Goal: Task Accomplishment & Management: Manage account settings

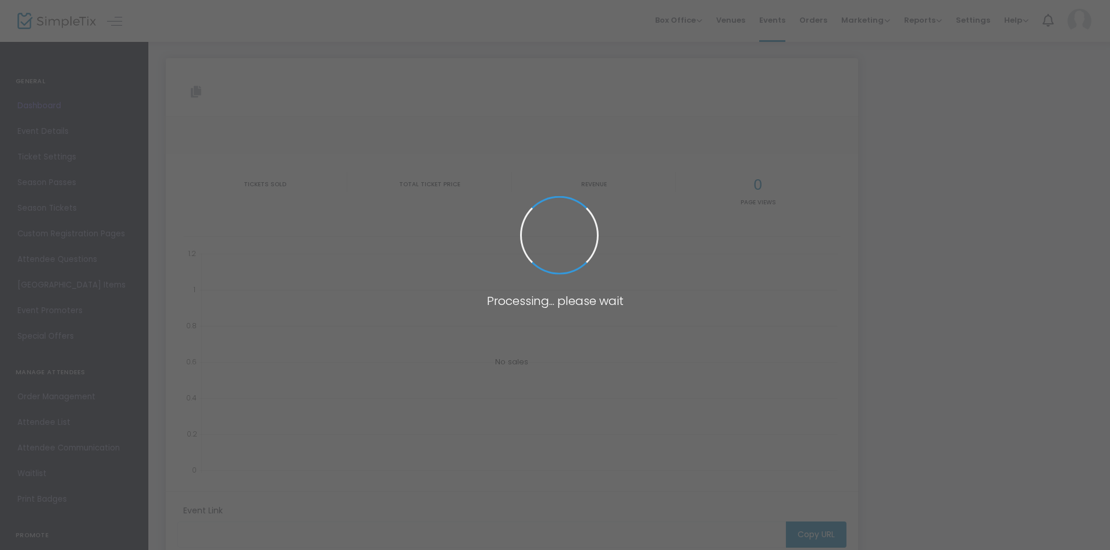
type input "[URL][DOMAIN_NAME]"
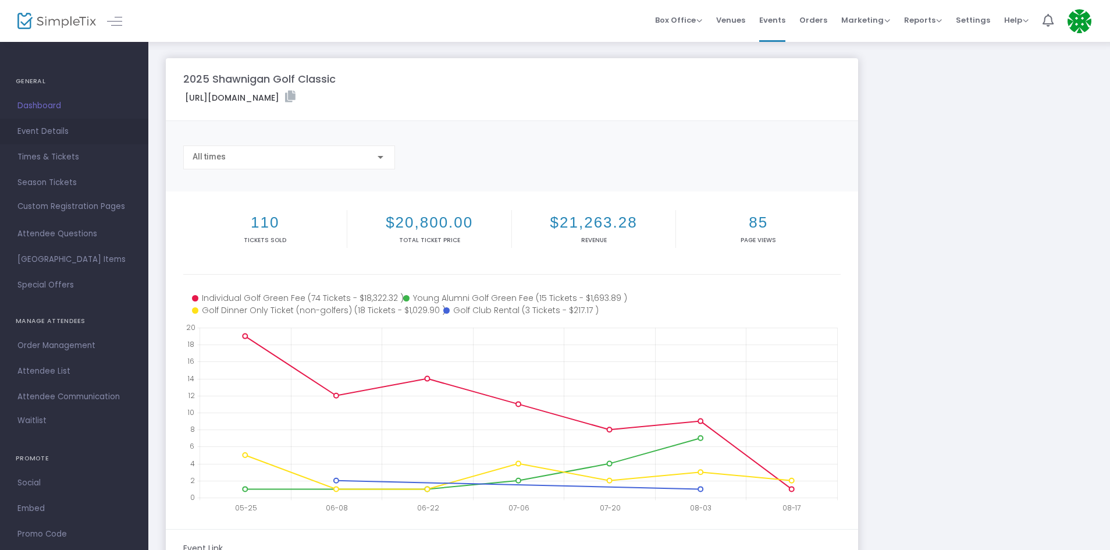
click at [55, 135] on span "Event Details" at bounding box center [73, 131] width 113 height 15
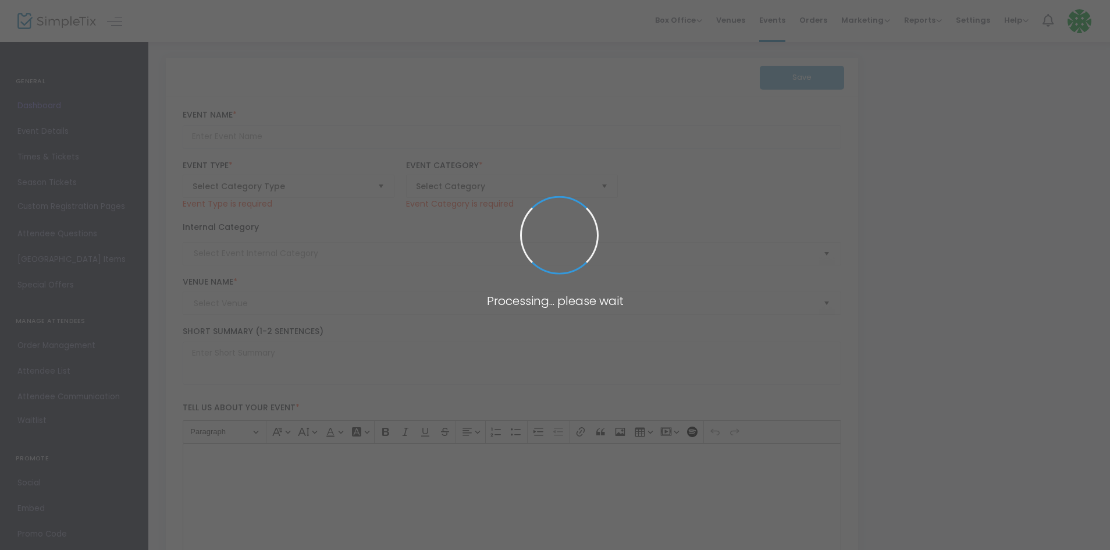
type input "2025 Shawnigan Golf Classic"
type textarea "2025 Shawnigan Golf Classic. Join us [DATE][DATE] for a fun day on the links at…"
checkbox input "true"
type input "Register Now"
type input "University Golf Club"
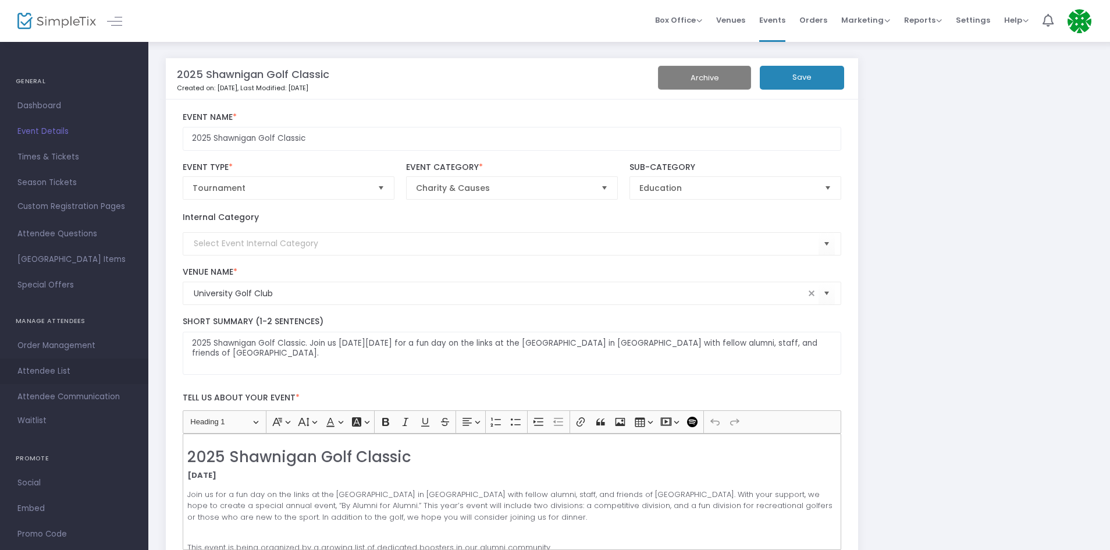
click at [51, 365] on span "Attendee List" at bounding box center [73, 370] width 113 height 15
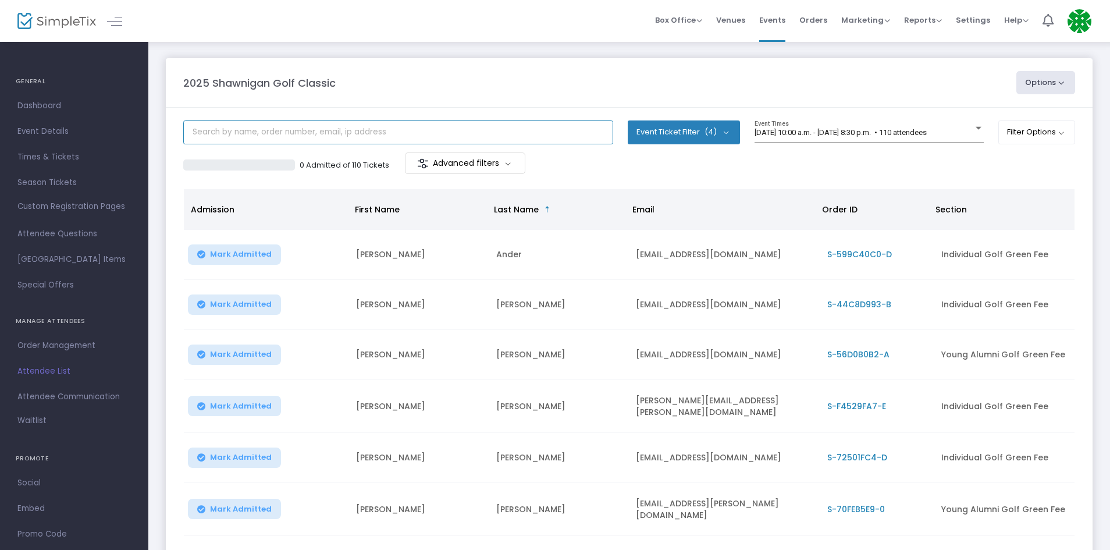
click at [353, 134] on input "text" at bounding box center [398, 132] width 430 height 24
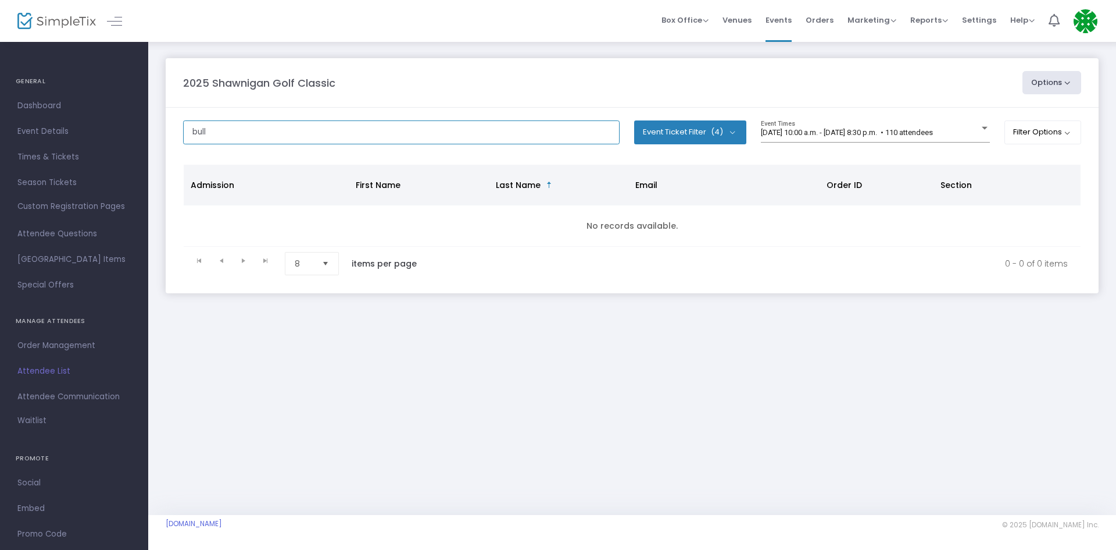
drag, startPoint x: 248, startPoint y: 126, endPoint x: 158, endPoint y: 133, distance: 89.8
click at [158, 133] on div "2025 Shawnigan Golf Classic Options Export List Print Name Tags Export to Mailc…" at bounding box center [632, 187] width 968 height 293
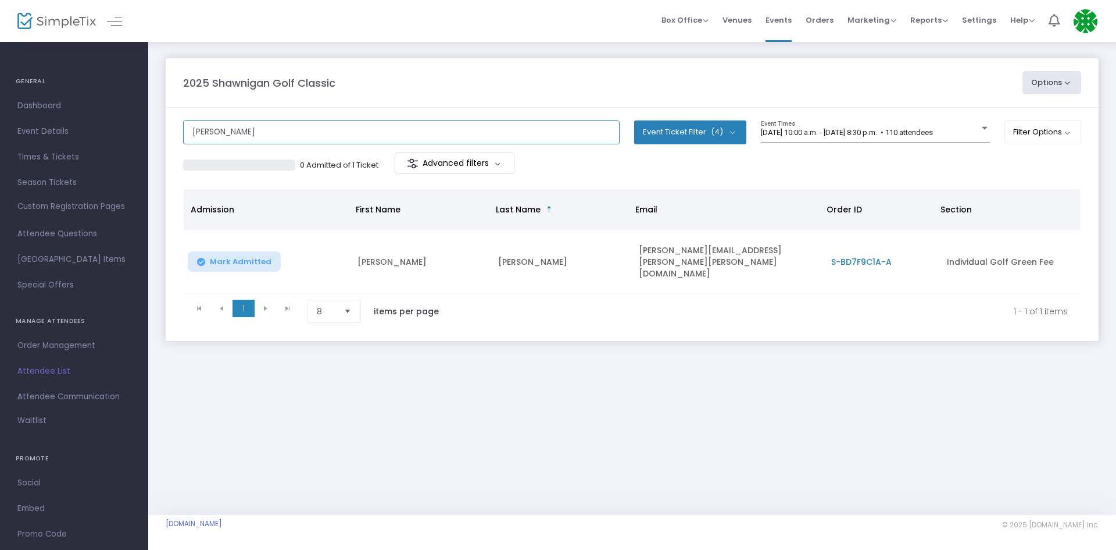
drag, startPoint x: 250, startPoint y: 129, endPoint x: 170, endPoint y: 123, distance: 79.9
click at [137, 141] on div "GENERAL Dashboard Event Details Times & Tickets Season Passes Season Tickets Cu…" at bounding box center [558, 275] width 1116 height 550
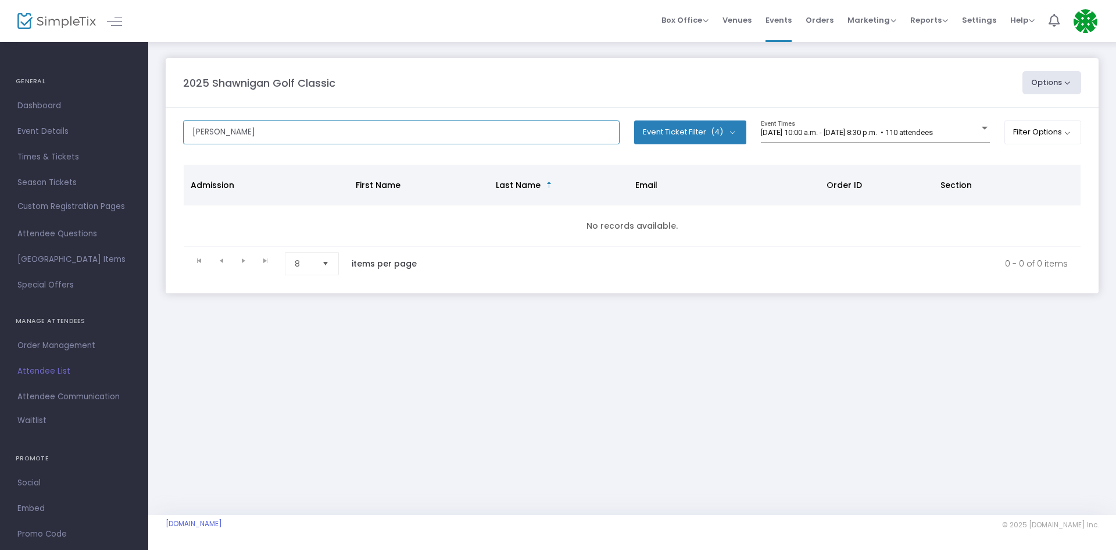
drag, startPoint x: 280, startPoint y: 135, endPoint x: 181, endPoint y: 127, distance: 99.2
click at [159, 142] on div "2025 Shawnigan Golf Classic Options Export List Print Name Tags Export to Mailc…" at bounding box center [632, 187] width 968 height 293
drag, startPoint x: 255, startPoint y: 128, endPoint x: 147, endPoint y: 126, distance: 108.8
click at [134, 133] on div "GENERAL Dashboard Event Details Times & Tickets Season Passes Season Tickets Cu…" at bounding box center [558, 275] width 1116 height 550
click at [737, 131] on button "Event Ticket Filter (4)" at bounding box center [690, 131] width 112 height 23
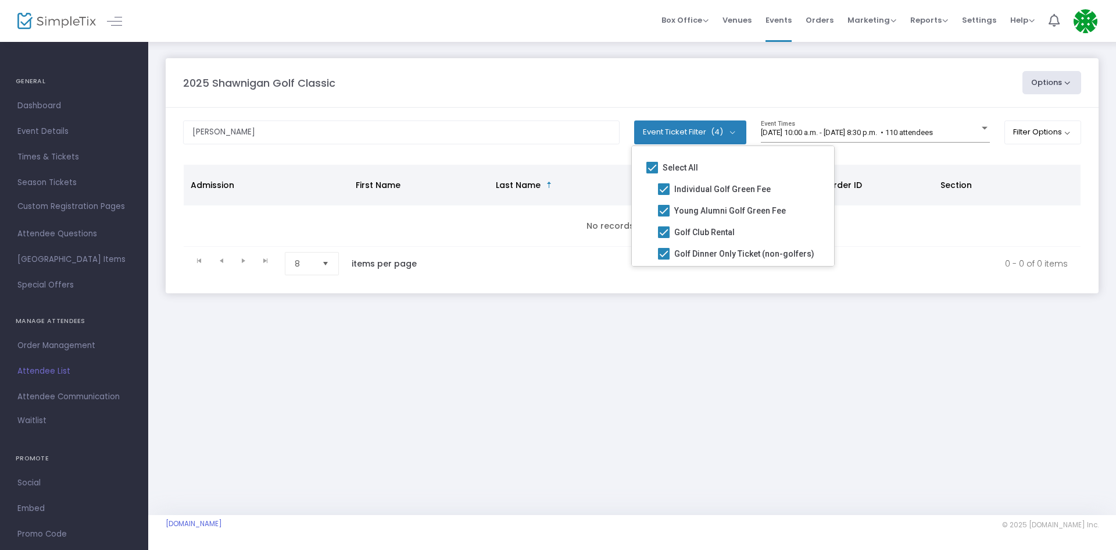
click at [737, 131] on button "Event Ticket Filter (4)" at bounding box center [690, 131] width 112 height 23
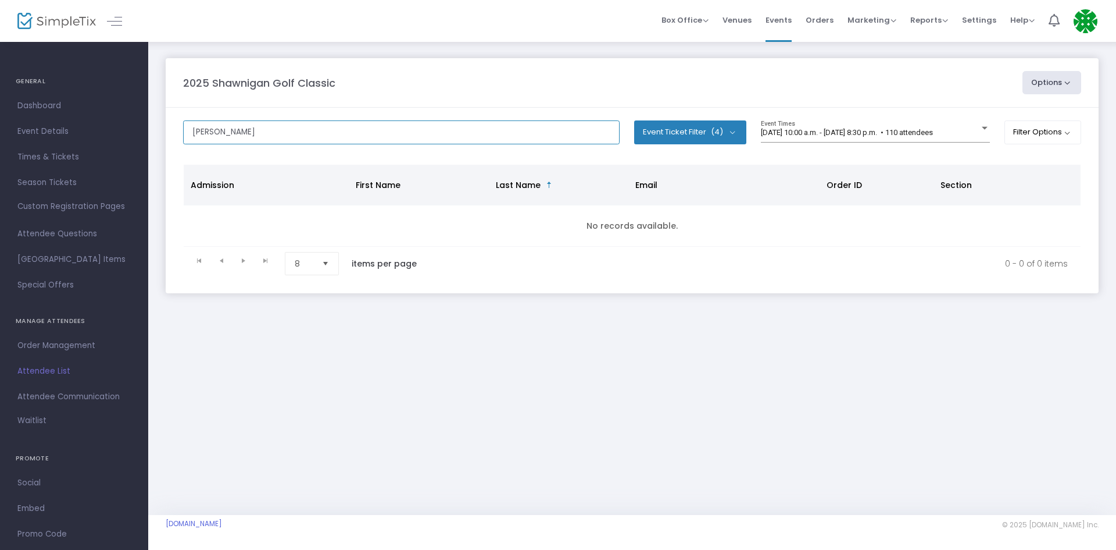
click at [275, 123] on input "[PERSON_NAME]" at bounding box center [401, 132] width 437 height 24
drag, startPoint x: 172, startPoint y: 136, endPoint x: 177, endPoint y: 120, distance: 17.3
click at [170, 134] on m-panel-content "[PERSON_NAME] Event Ticket Filter (4) Select All Individual Golf Green Fee Youn…" at bounding box center [632, 201] width 933 height 186
type input "y"
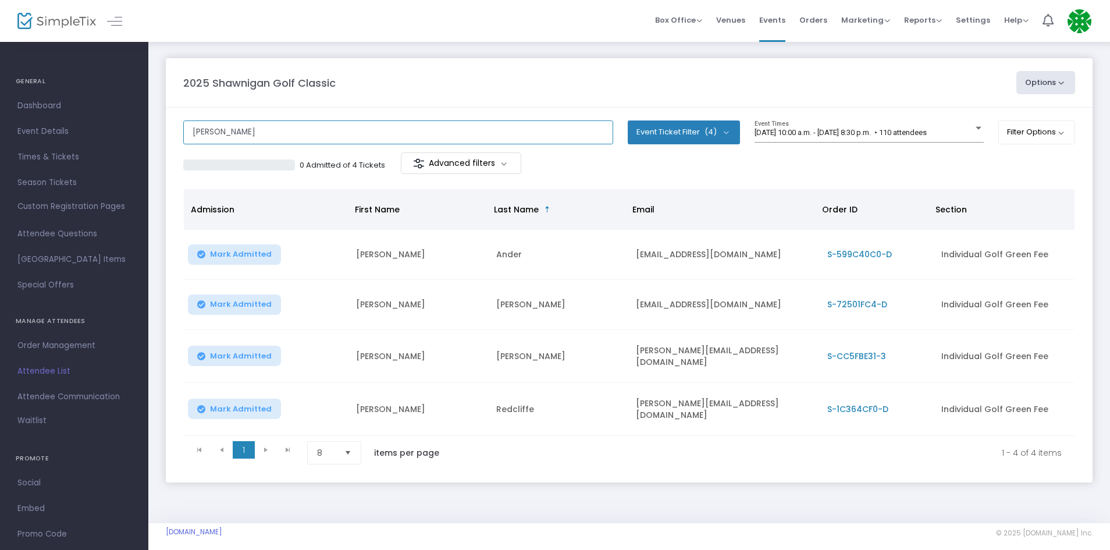
drag, startPoint x: 272, startPoint y: 123, endPoint x: 159, endPoint y: 131, distance: 113.1
click at [159, 131] on div "2025 Shawnigan Golf Classic Options Export List Print Name Tags Export to Mailc…" at bounding box center [628, 282] width 961 height 482
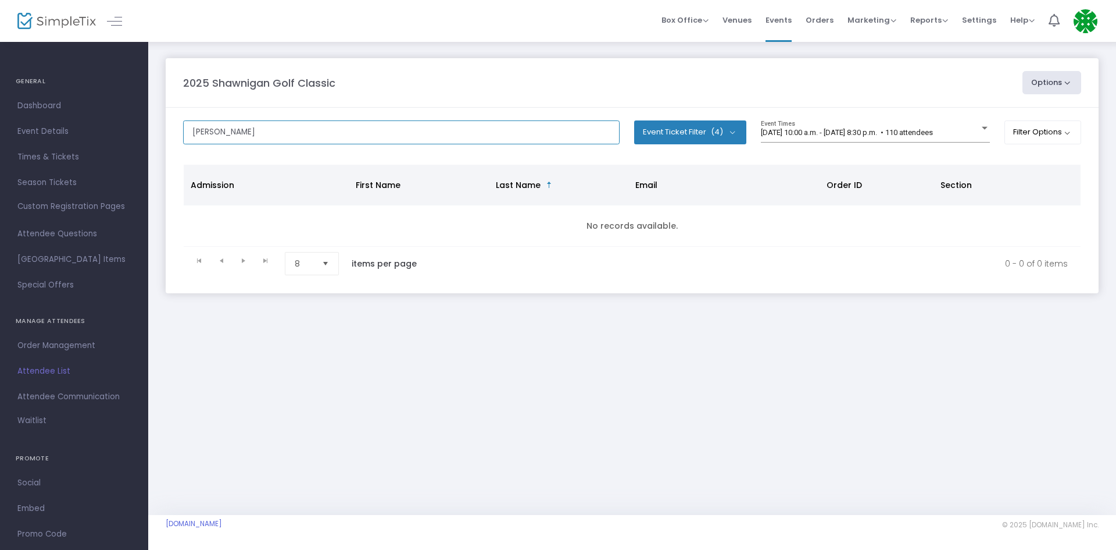
drag, startPoint x: 181, startPoint y: 131, endPoint x: 168, endPoint y: 132, distance: 13.4
click at [168, 132] on m-panel-content "[PERSON_NAME] Event Ticket Filter (4) Select All Individual Golf Green Fee Youn…" at bounding box center [632, 201] width 933 height 186
drag, startPoint x: 232, startPoint y: 130, endPoint x: 165, endPoint y: 108, distance: 71.0
click at [155, 117] on div "2025 Shawnigan Golf Classic Options Export List Print Name Tags Export to Mailc…" at bounding box center [632, 187] width 968 height 293
drag, startPoint x: 230, startPoint y: 125, endPoint x: 166, endPoint y: 129, distance: 64.6
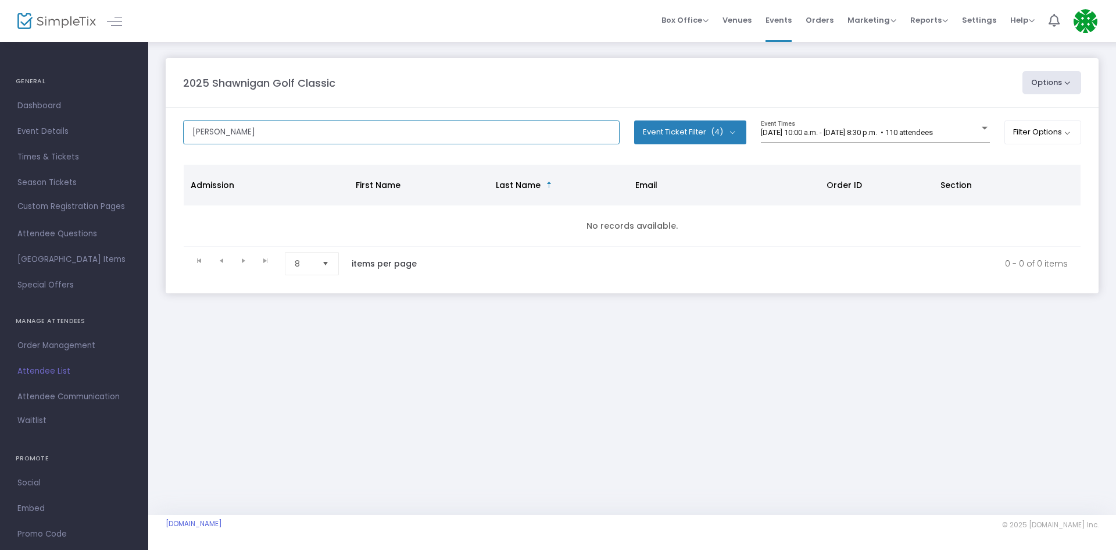
click at [166, 129] on m-panel-content "[PERSON_NAME] Event Ticket Filter (4) Select All Individual Golf Green Fee Youn…" at bounding box center [632, 201] width 933 height 186
drag, startPoint x: 224, startPoint y: 132, endPoint x: 177, endPoint y: 142, distance: 47.7
click at [177, 142] on m-panel-content "[PERSON_NAME] Event Ticket Filter (4) Select All Individual Golf Green Fee Youn…" at bounding box center [632, 201] width 933 height 186
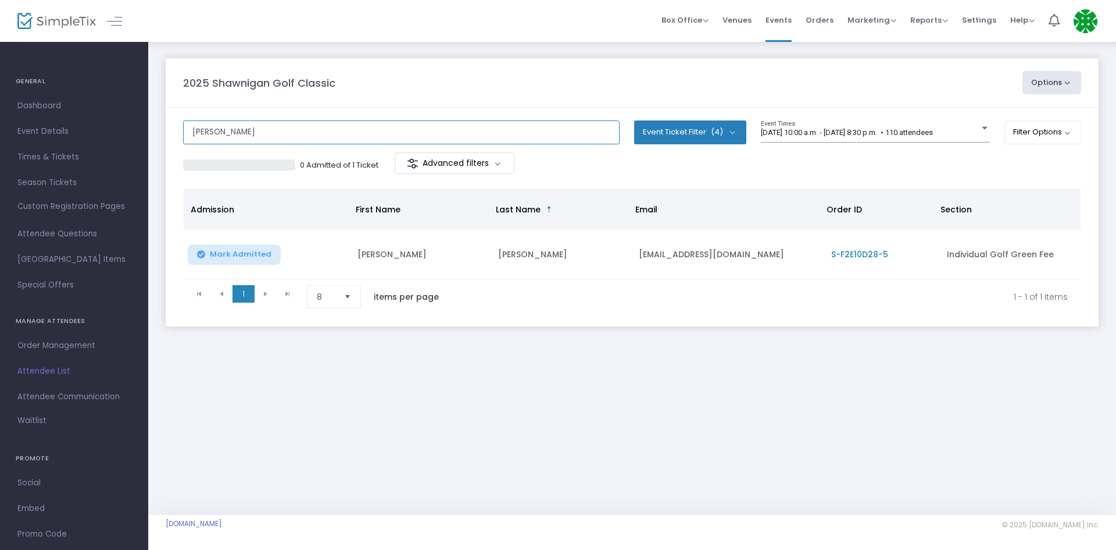
drag, startPoint x: 220, startPoint y: 128, endPoint x: 179, endPoint y: 113, distance: 44.3
click at [176, 133] on m-panel-content "[PERSON_NAME] Event Ticket Filter (4) Select All Individual Golf Green Fee Youn…" at bounding box center [632, 217] width 933 height 219
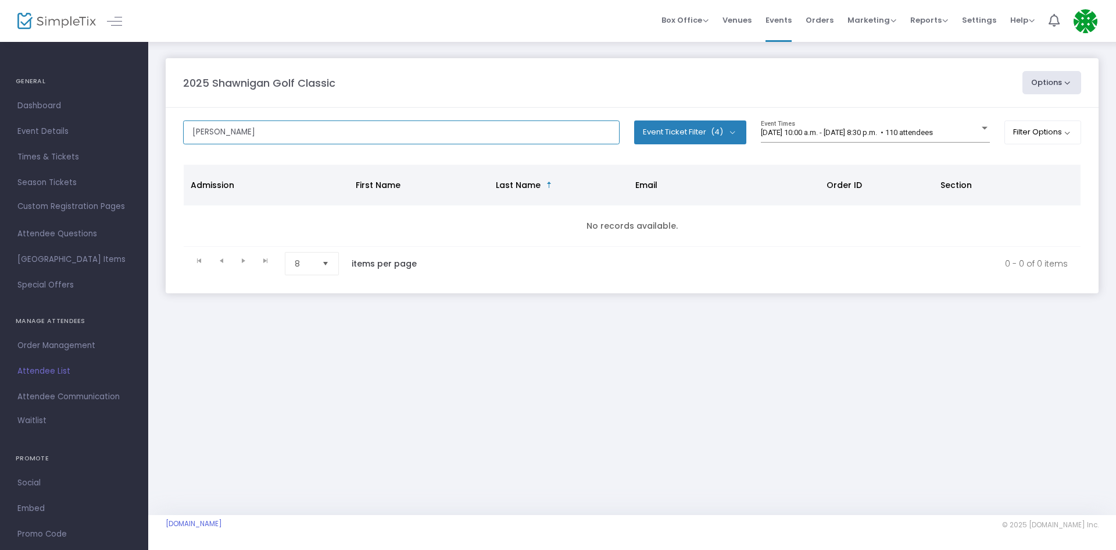
drag, startPoint x: 246, startPoint y: 135, endPoint x: 158, endPoint y: 146, distance: 88.4
click at [158, 146] on div "2025 Shawnigan Golf Classic Options Export List Print Name Tags Export to Mailc…" at bounding box center [632, 187] width 968 height 293
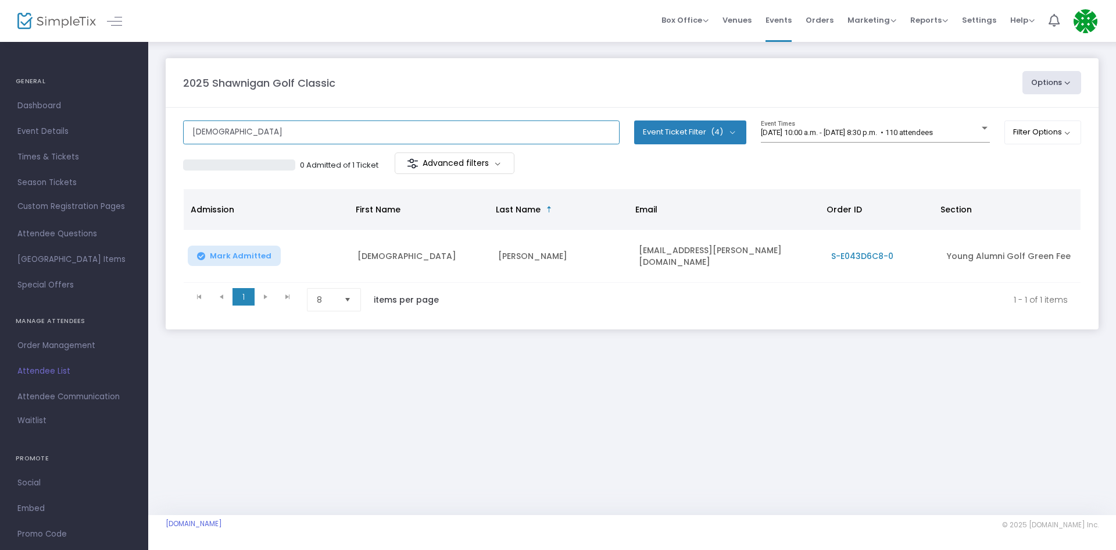
drag, startPoint x: 261, startPoint y: 132, endPoint x: 161, endPoint y: 133, distance: 99.4
click at [165, 137] on div "2025 Shawnigan Golf Classic Options Export List Print Name Tags Export to Mailc…" at bounding box center [632, 205] width 968 height 329
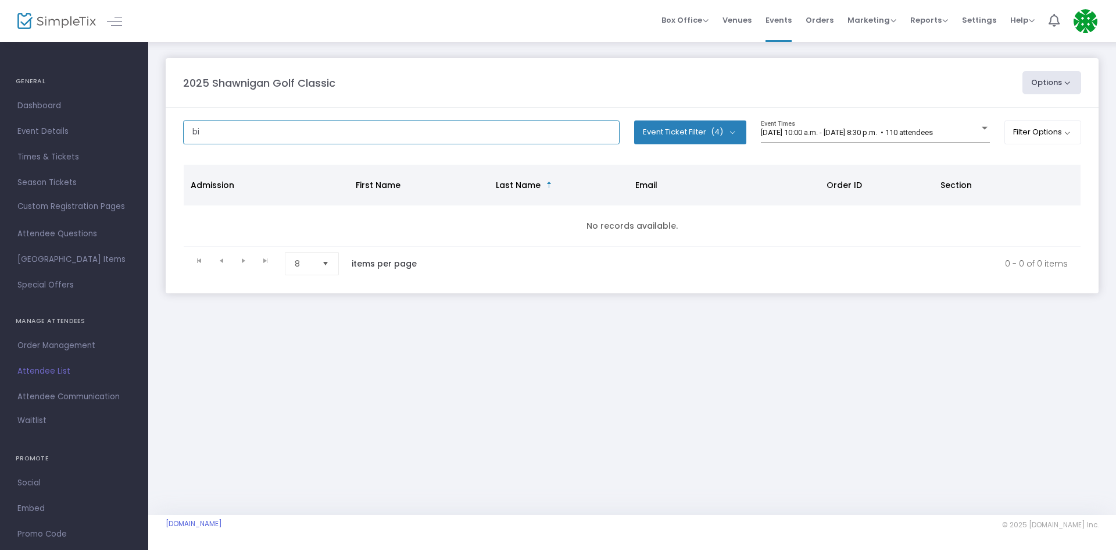
type input "b"
type input "[PERSON_NAME]"
